Goal: Task Accomplishment & Management: Check status

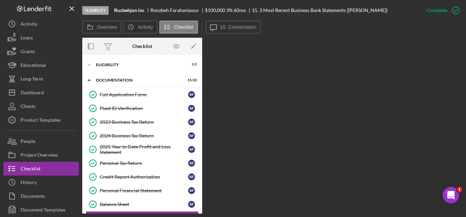
scroll to position [103, 0]
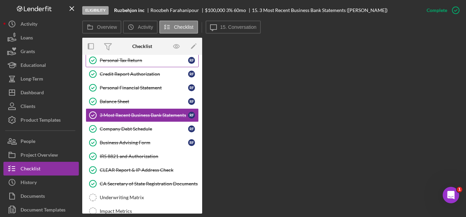
click at [120, 62] on div "Personal Tax Return" at bounding box center [144, 60] width 88 height 5
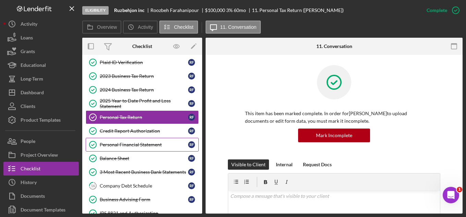
scroll to position [34, 0]
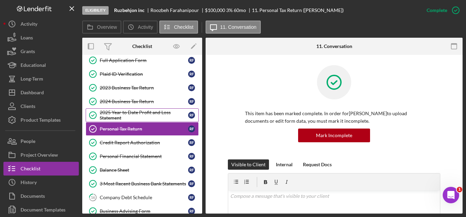
click at [124, 114] on div "2025 Year to Date Profit and Loss Statement" at bounding box center [144, 115] width 88 height 11
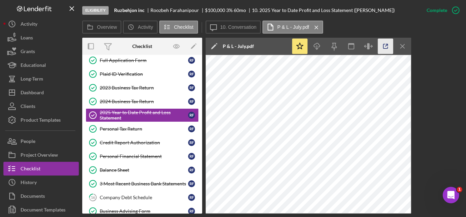
click at [385, 46] on icon "button" at bounding box center [385, 46] width 15 height 15
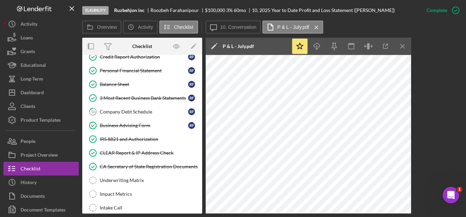
scroll to position [137, 0]
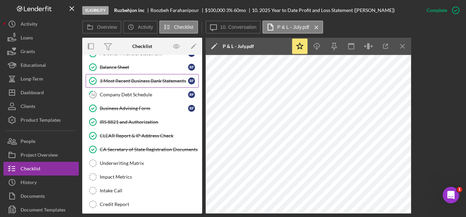
click at [135, 80] on div "3 Most Recent Business Bank Statements" at bounding box center [144, 80] width 88 height 5
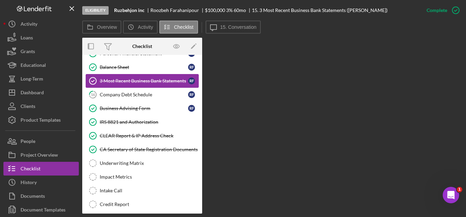
click at [135, 80] on div "3 Most Recent Business Bank Statements" at bounding box center [144, 80] width 88 height 5
click at [135, 79] on div "3 Most Recent Business Bank Statements" at bounding box center [144, 80] width 88 height 5
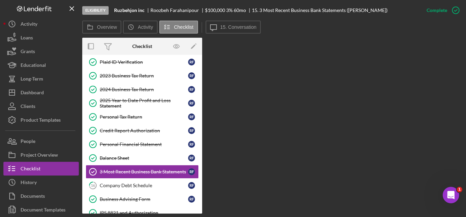
scroll to position [34, 0]
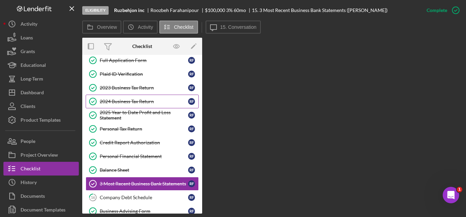
click at [134, 103] on div "2024 Business Tax Return" at bounding box center [144, 101] width 88 height 5
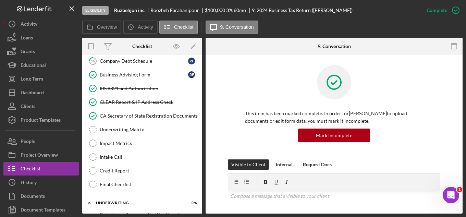
scroll to position [171, 0]
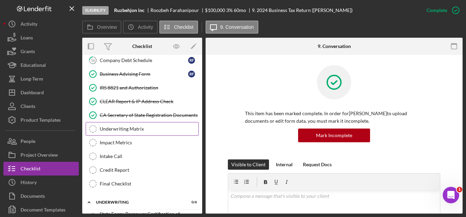
click at [127, 130] on div "Underwriting Matrix" at bounding box center [149, 128] width 99 height 5
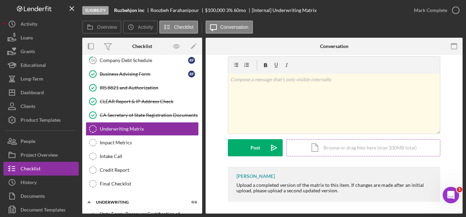
scroll to position [11, 0]
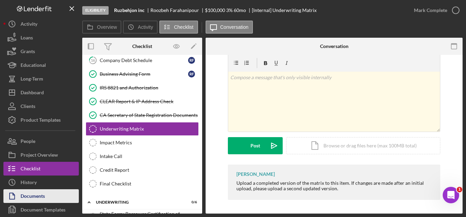
click at [35, 194] on div "Documents" at bounding box center [33, 196] width 24 height 15
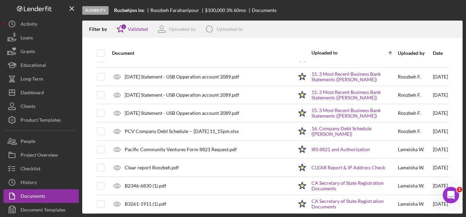
scroll to position [137, 0]
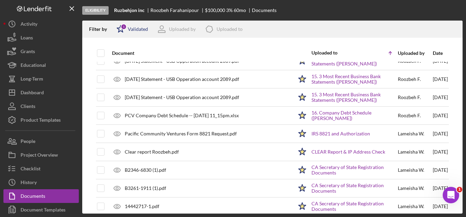
click at [135, 26] on div "Icon/Star 1 Validated" at bounding box center [130, 29] width 36 height 17
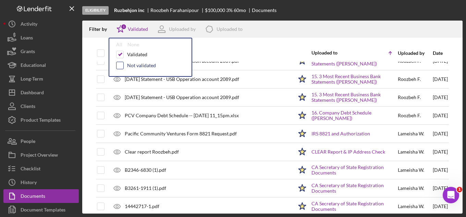
click at [119, 66] on input "checkbox" at bounding box center [119, 65] width 7 height 7
checkbox input "true"
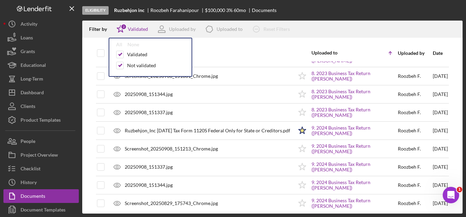
scroll to position [0, 0]
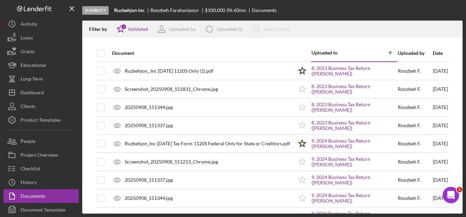
click at [231, 49] on div "Document" at bounding box center [202, 53] width 181 height 16
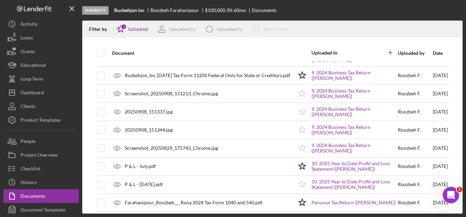
scroll to position [69, 0]
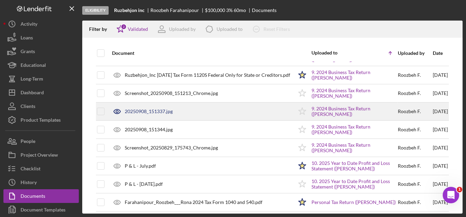
click at [311, 119] on div "9. 2024 Business Tax Return ([PERSON_NAME][GEOGRAPHIC_DATA])" at bounding box center [354, 111] width 86 height 17
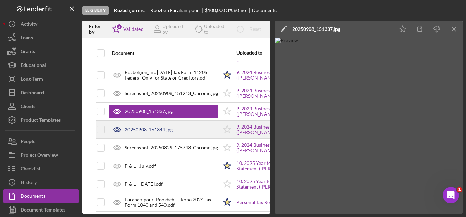
click at [144, 130] on div "20250908_151344.jpg" at bounding box center [149, 129] width 48 height 5
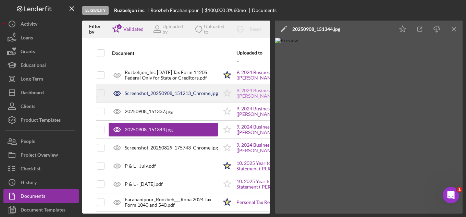
click at [240, 88] on link "9. 2024 Business Tax Return ([PERSON_NAME][GEOGRAPHIC_DATA])" at bounding box center [279, 93] width 86 height 11
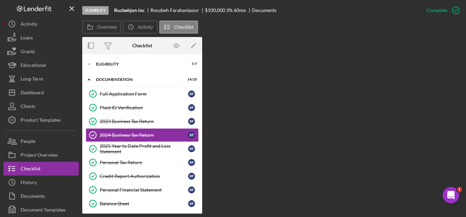
scroll to position [2, 0]
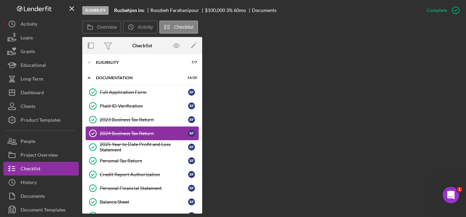
click at [121, 132] on div "2024 Business Tax Return" at bounding box center [144, 132] width 88 height 5
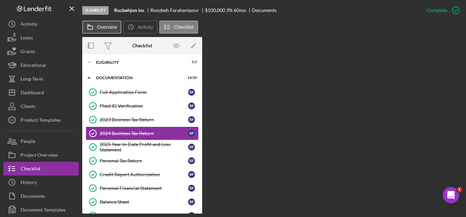
click at [104, 26] on label "Overview" at bounding box center [107, 26] width 20 height 5
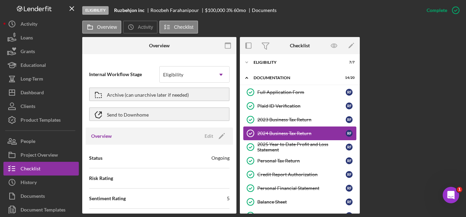
click at [280, 131] on div "2024 Business Tax Return" at bounding box center [301, 132] width 88 height 5
click at [228, 45] on icon "button" at bounding box center [227, 45] width 15 height 15
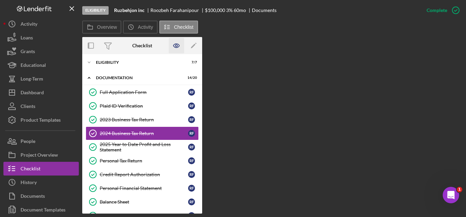
click at [176, 47] on icon "button" at bounding box center [176, 45] width 15 height 15
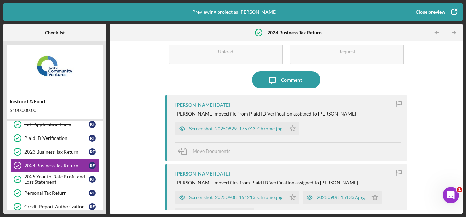
scroll to position [69, 0]
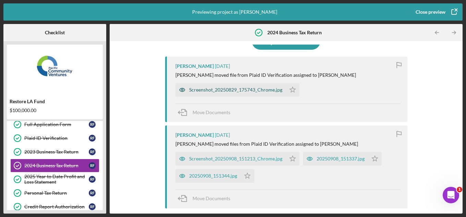
click at [216, 88] on div "Screenshot_20250829_175743_Chrome.jpg" at bounding box center [235, 89] width 93 height 5
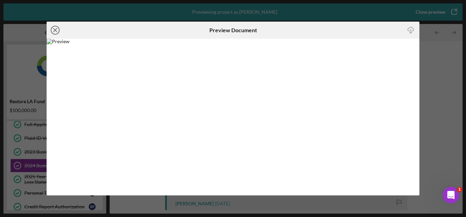
click at [58, 30] on icon "Icon/Close" at bounding box center [55, 30] width 17 height 17
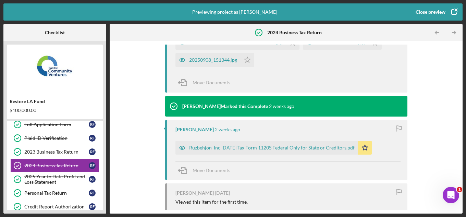
scroll to position [225, 0]
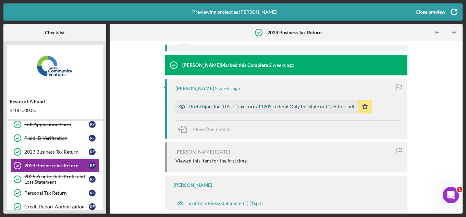
click at [244, 104] on div "Ruzbehjon_Inc [DATE] Tax Form 1120S Federal Only for State or Creditors.pdf" at bounding box center [271, 106] width 165 height 5
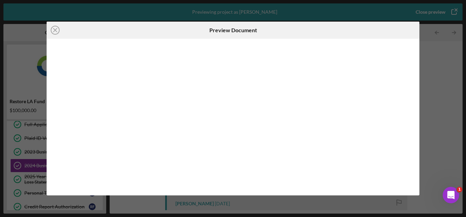
scroll to position [204, 0]
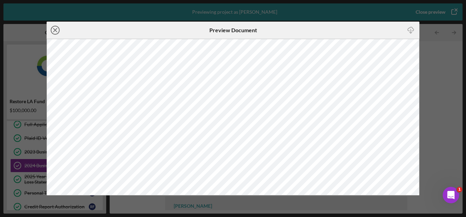
click at [55, 30] on line at bounding box center [54, 29] width 3 height 3
click at [55, 33] on icon "Icon/Close" at bounding box center [55, 30] width 17 height 17
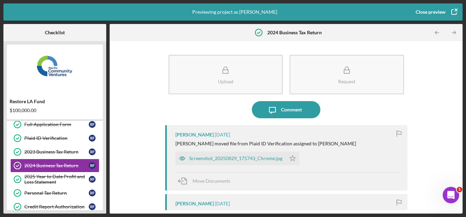
click at [450, 11] on icon "button" at bounding box center [453, 11] width 17 height 17
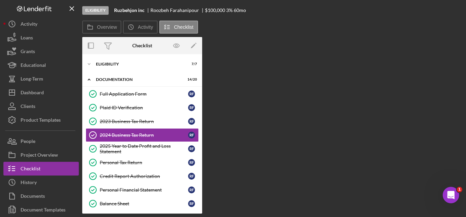
scroll to position [1, 0]
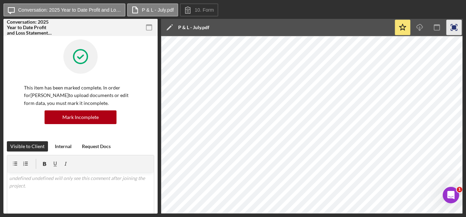
click at [454, 28] on rect "button" at bounding box center [454, 27] width 4 height 4
